Goal: Task Accomplishment & Management: Use online tool/utility

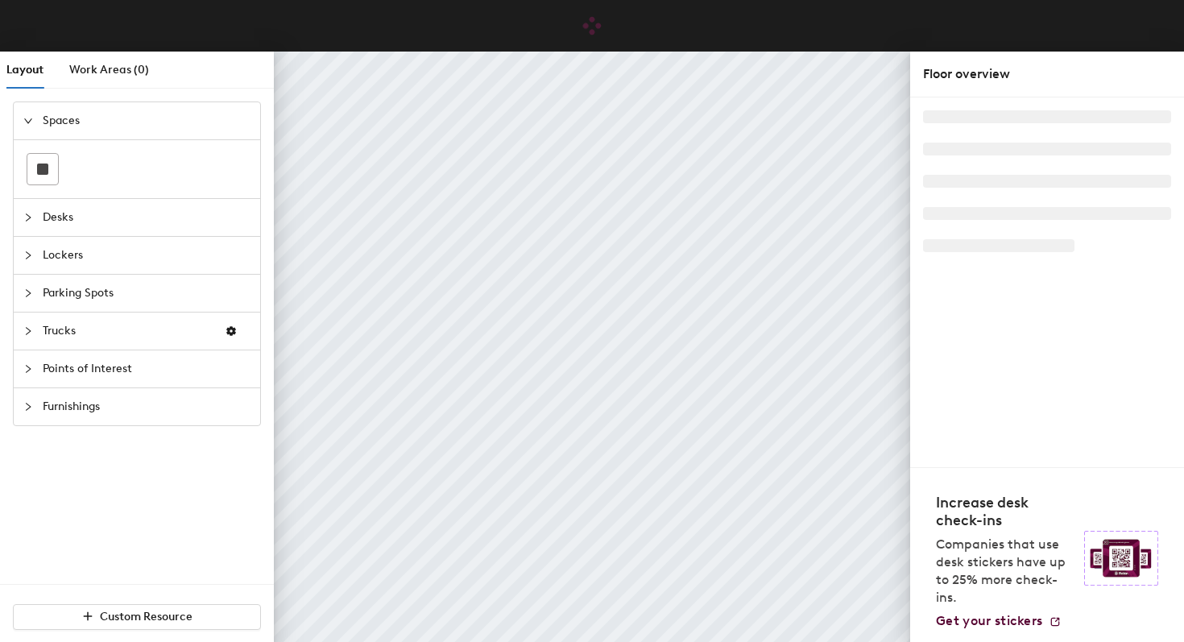
click at [34, 212] on div at bounding box center [32, 218] width 19 height 18
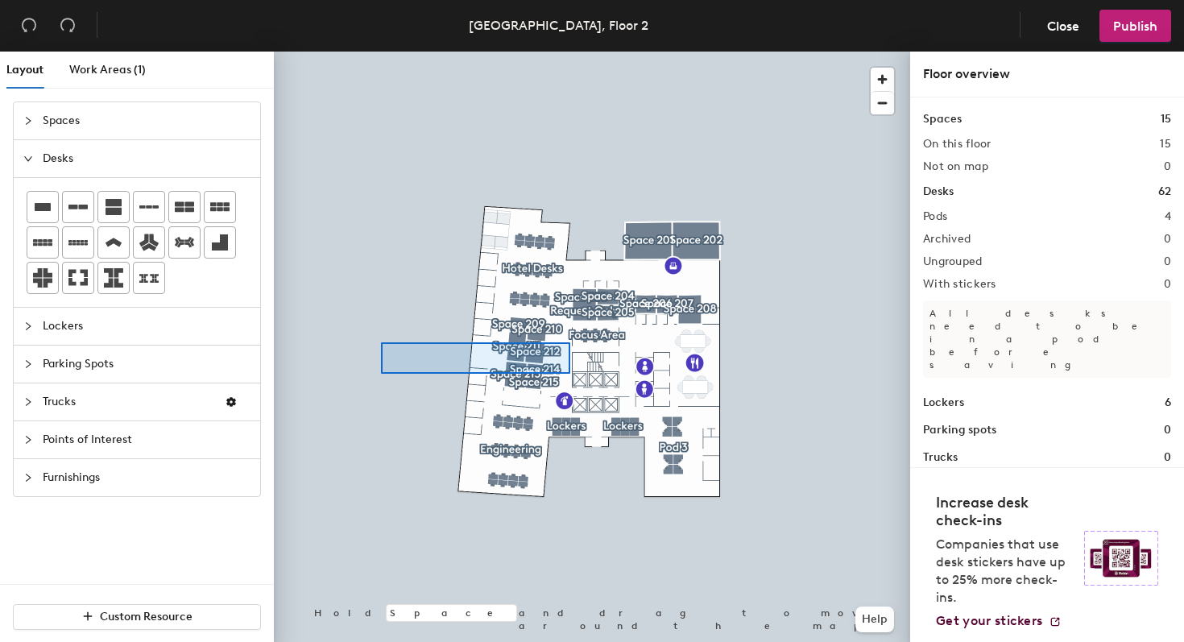
click at [552, 52] on div at bounding box center [592, 52] width 636 height 0
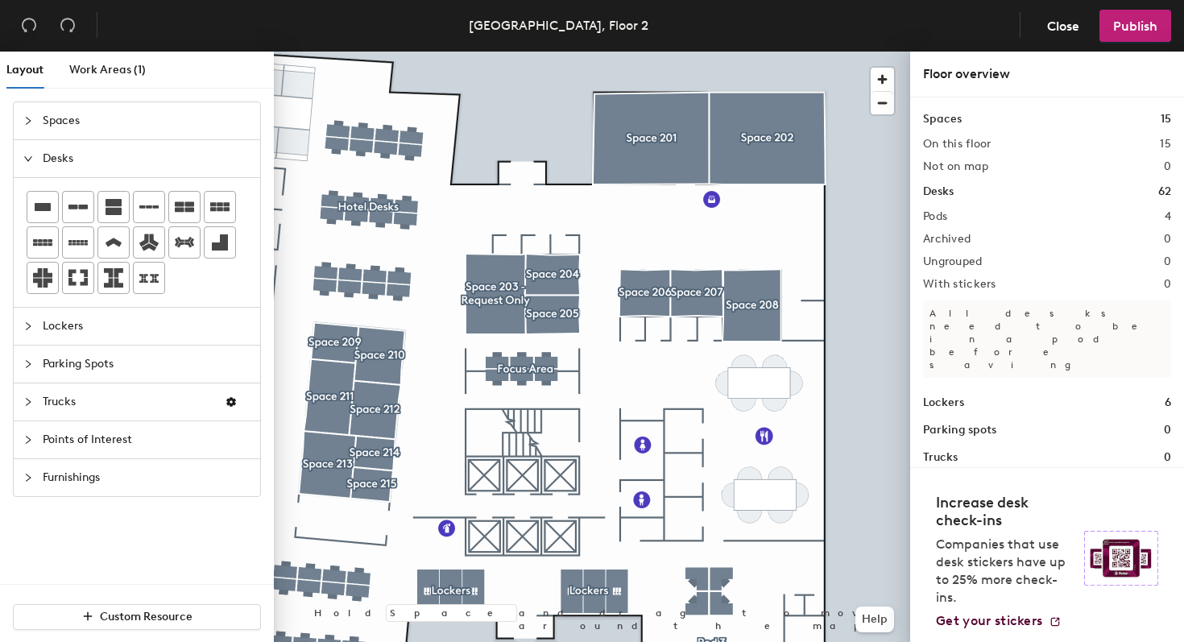
click at [652, 224] on div "Layout Work Areas (1) Spaces Desks Lockers Parking Spots Trucks Points of Inter…" at bounding box center [592, 350] width 1184 height 597
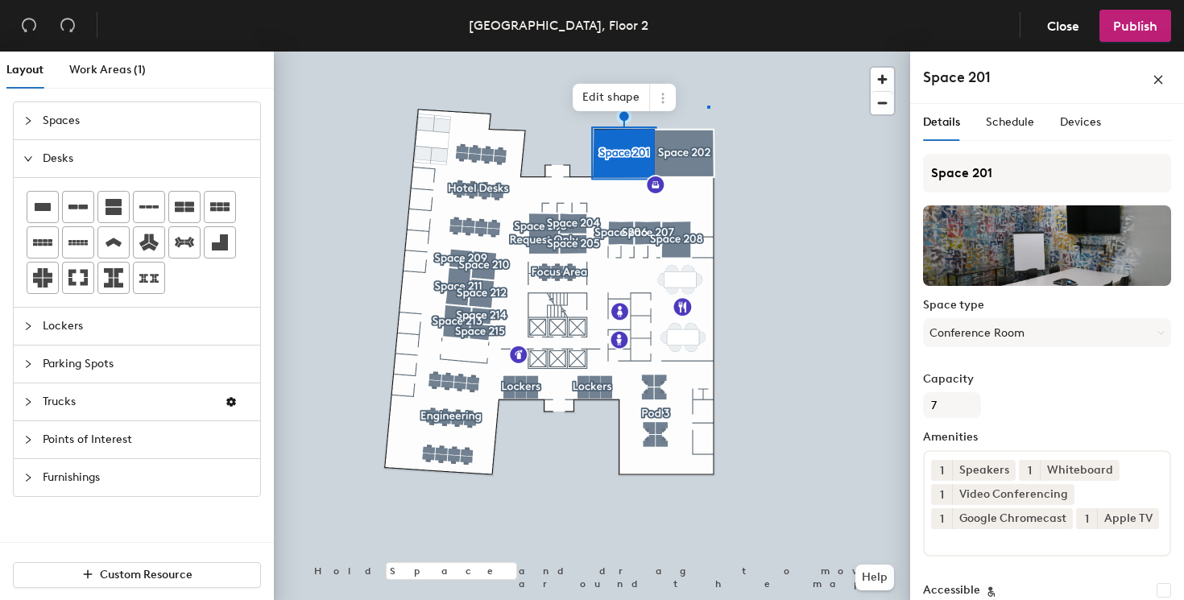
drag, startPoint x: 212, startPoint y: 202, endPoint x: 591, endPoint y: 143, distance: 384.1
click at [708, 52] on div at bounding box center [592, 52] width 636 height 0
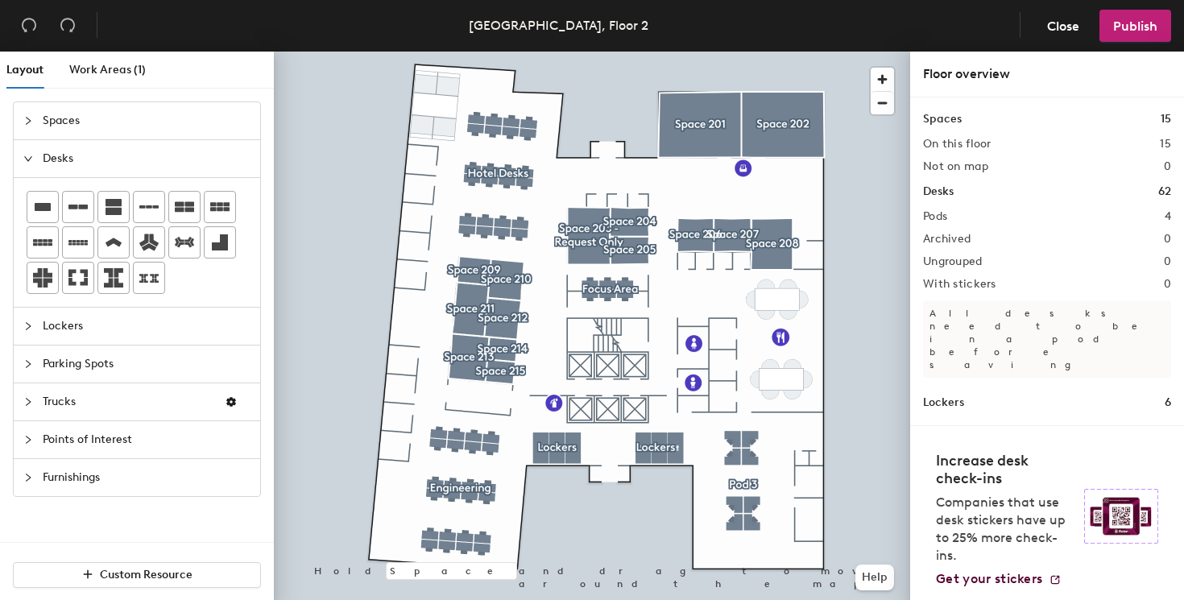
click at [706, 52] on div at bounding box center [592, 52] width 636 height 0
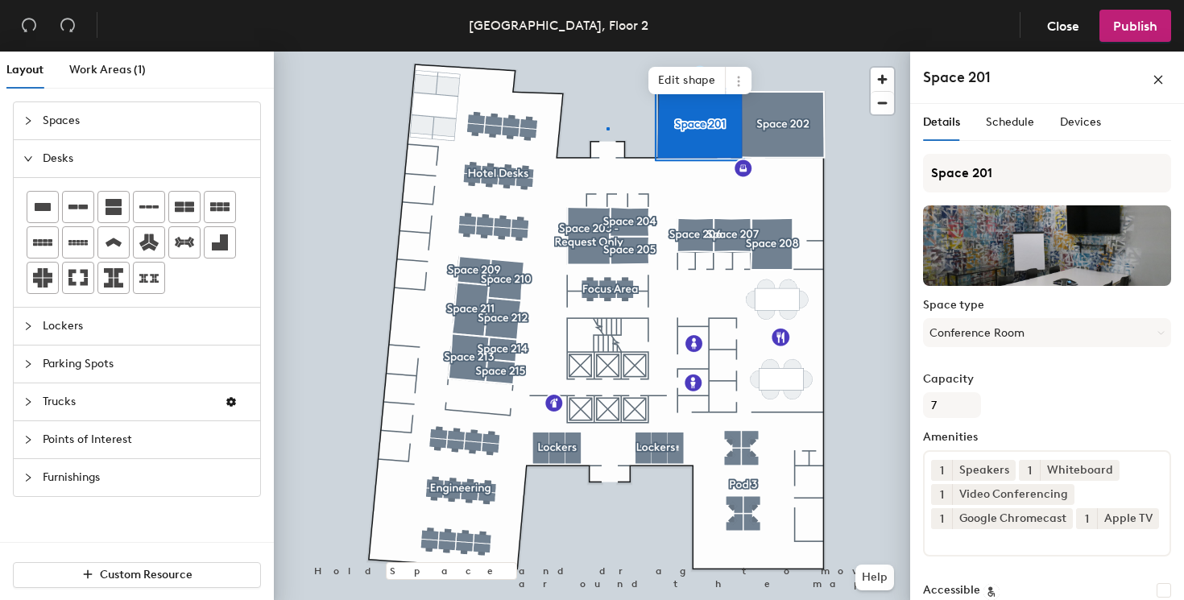
click at [607, 52] on div at bounding box center [592, 52] width 636 height 0
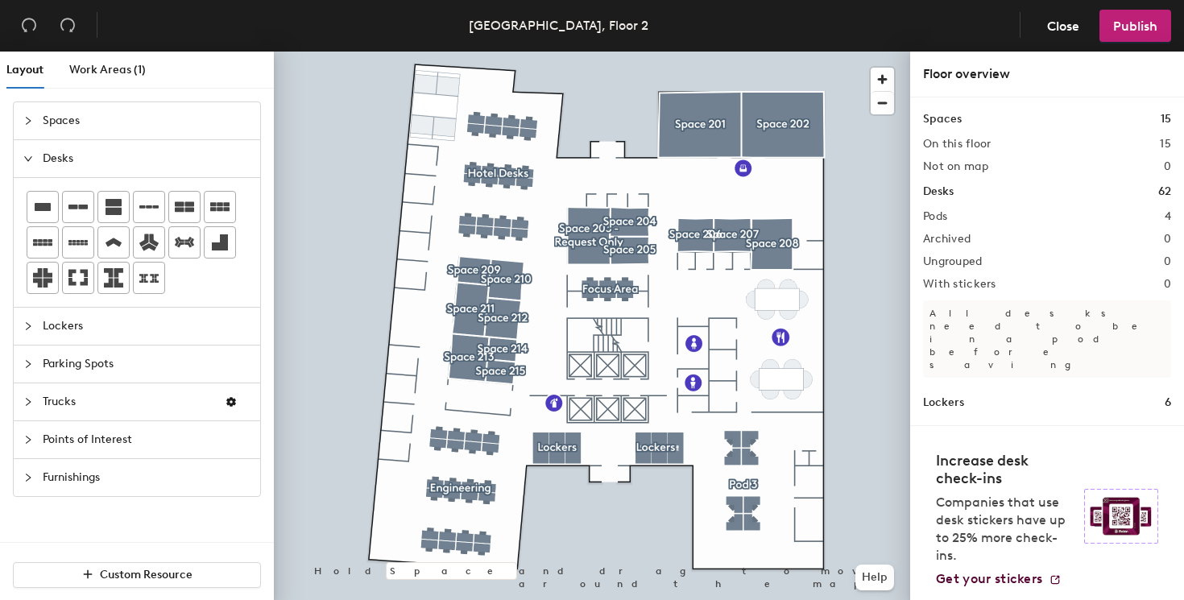
click at [731, 194] on div "Layout Work Areas (1) Spaces Desks Lockers Parking Spots Trucks Points of Inter…" at bounding box center [592, 329] width 1184 height 555
